Goal: Task Accomplishment & Management: Use online tool/utility

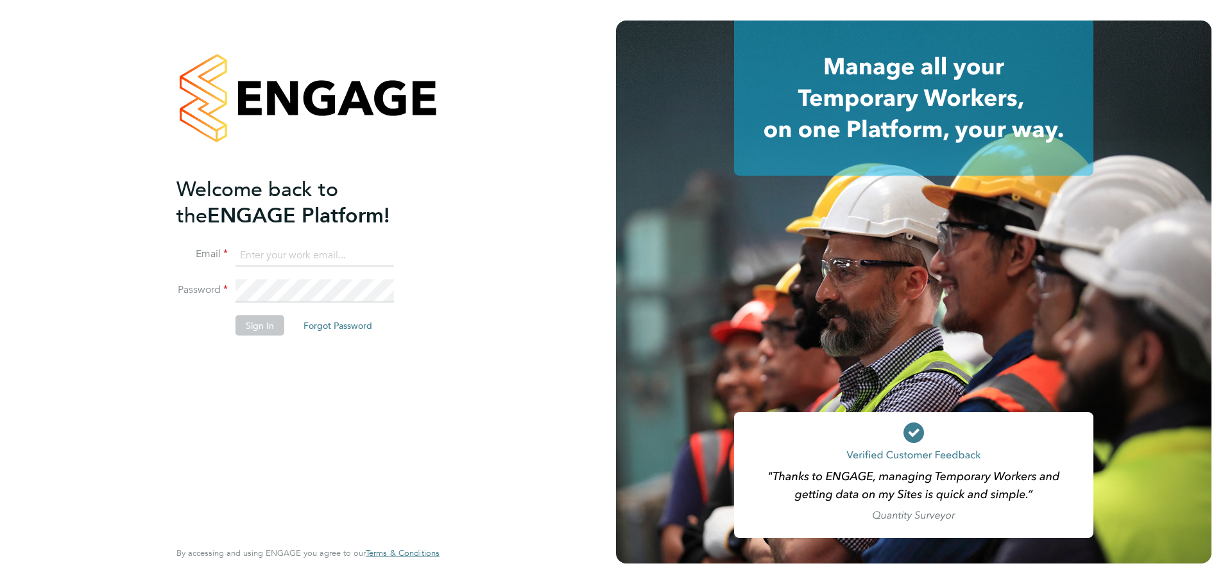
type input "rosa.oliver@wates.co.uk"
drag, startPoint x: 387, startPoint y: 470, endPoint x: 359, endPoint y: 397, distance: 79.0
click at [388, 466] on div "Welcome back to the ENGAGE Platform! Email rosa.oliver@wates.co.uk Password Sig…" at bounding box center [301, 356] width 250 height 361
click at [268, 330] on button "Sign In" at bounding box center [259, 326] width 49 height 21
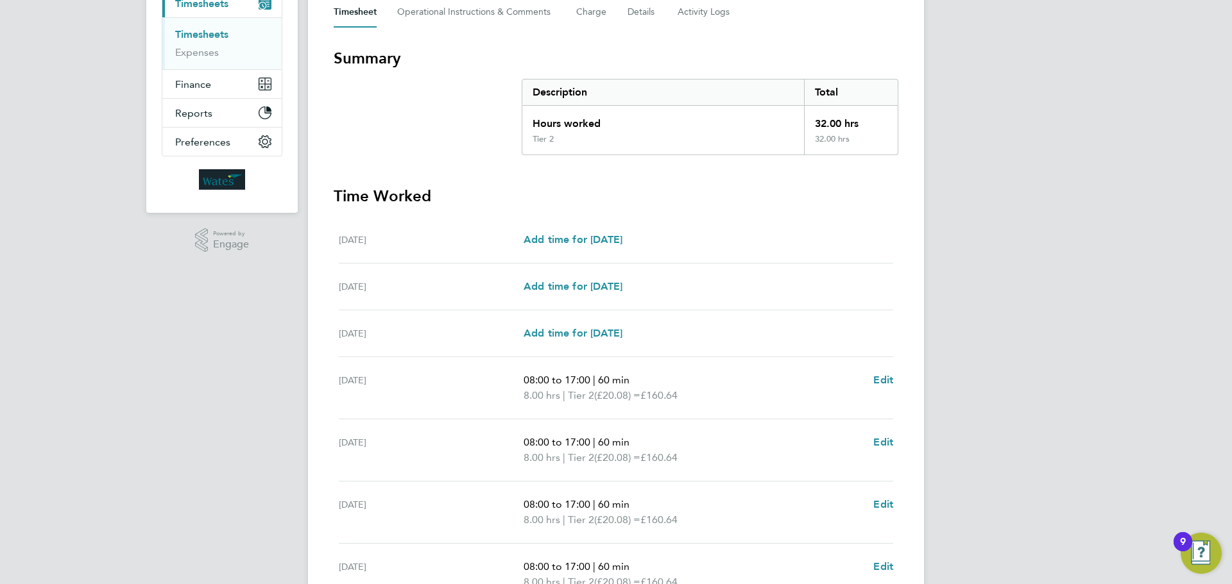
scroll to position [327, 0]
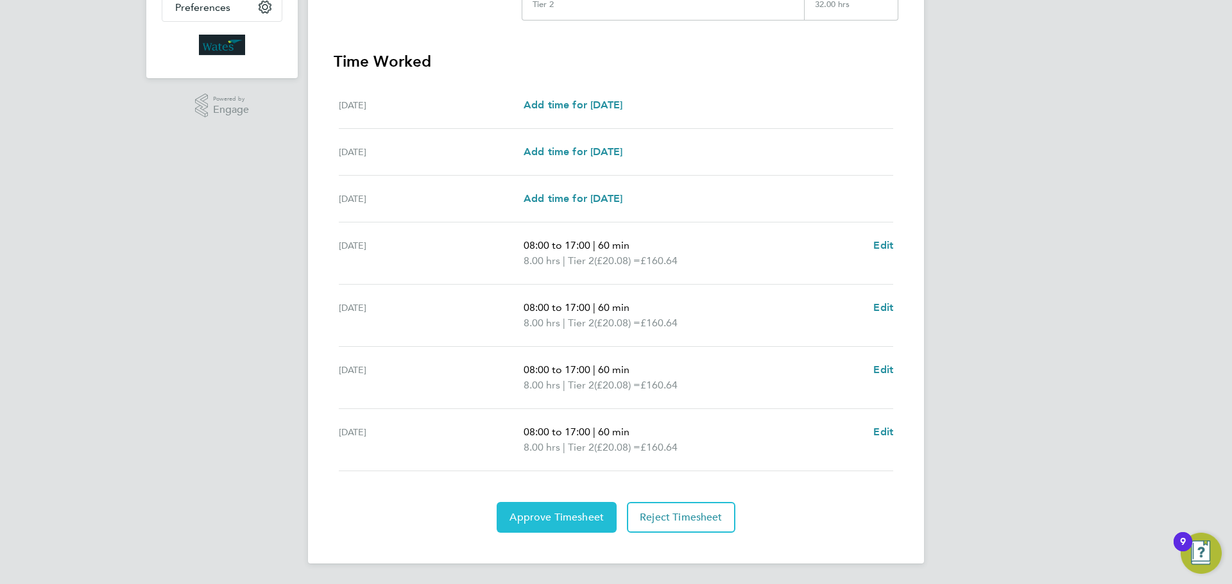
click at [566, 512] on span "Approve Timesheet" at bounding box center [556, 517] width 94 height 13
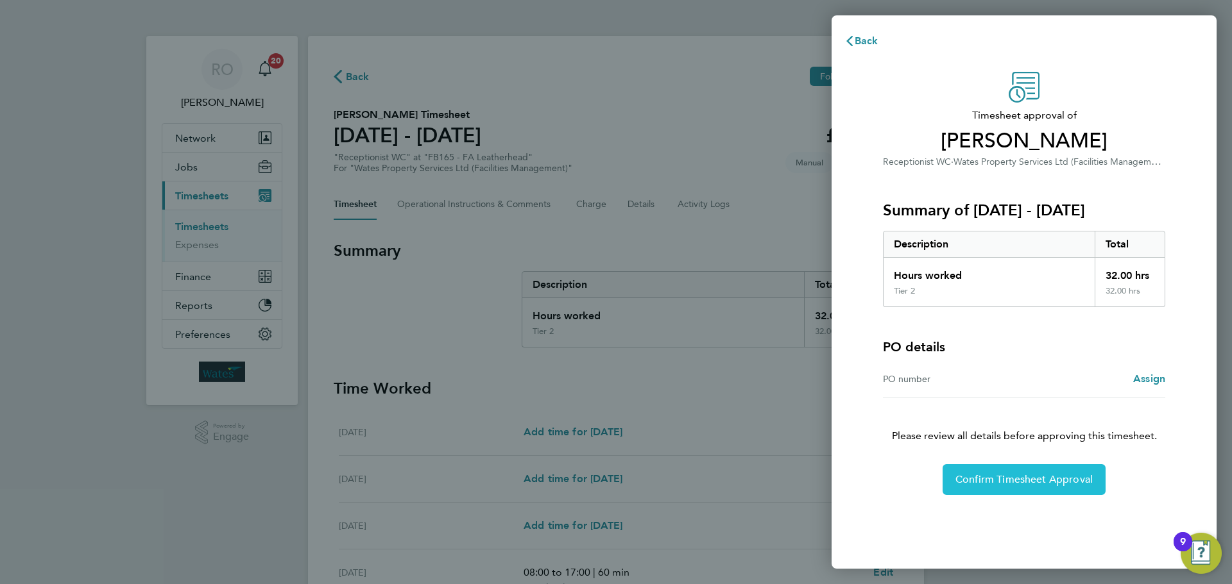
click at [1006, 485] on span "Confirm Timesheet Approval" at bounding box center [1023, 479] width 137 height 13
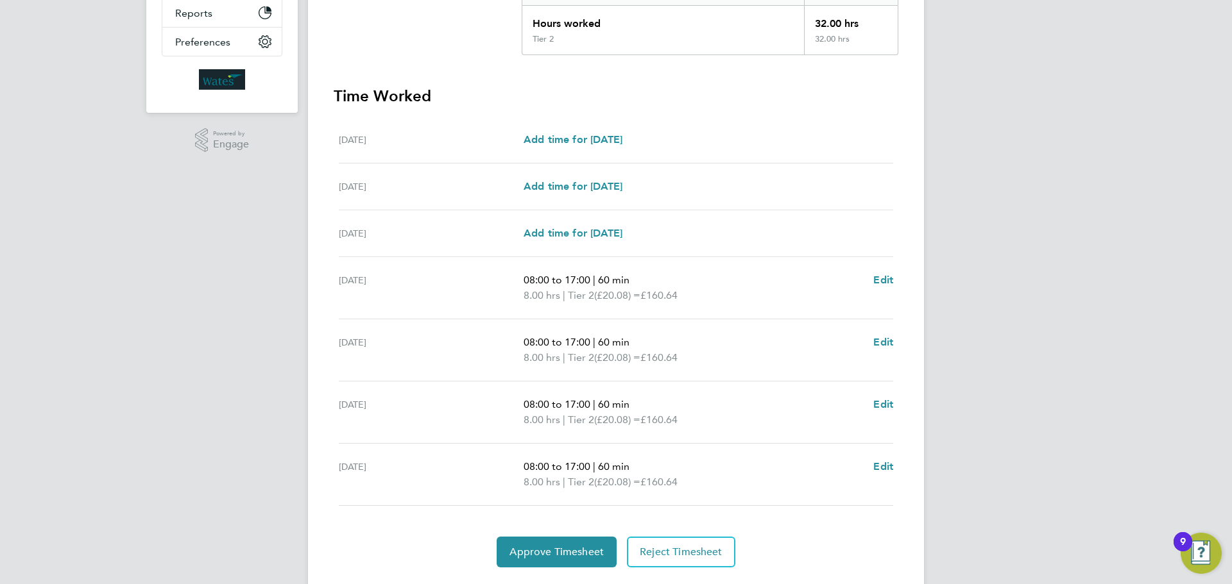
scroll to position [327, 0]
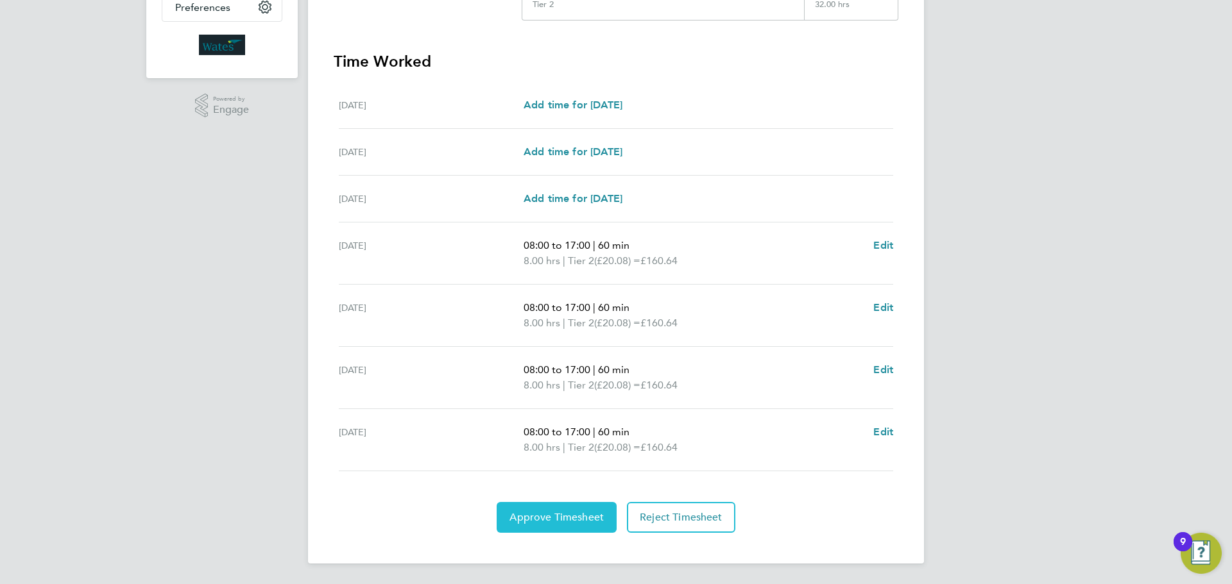
click at [571, 520] on span "Approve Timesheet" at bounding box center [556, 517] width 94 height 13
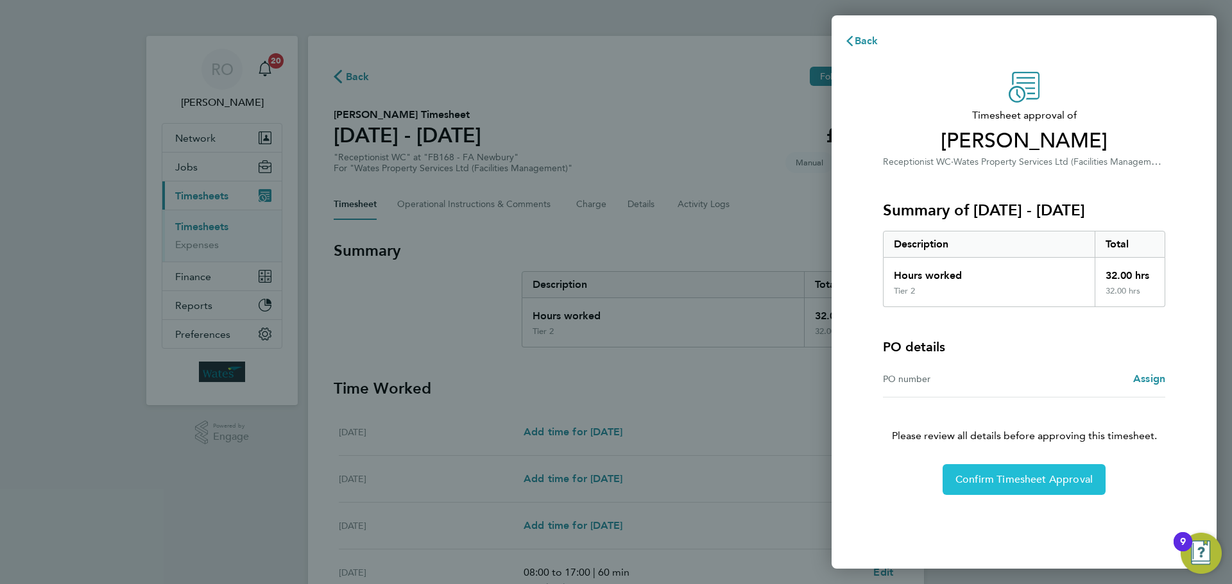
click at [1028, 486] on button "Confirm Timesheet Approval" at bounding box center [1023, 480] width 163 height 31
